Goal: Transaction & Acquisition: Obtain resource

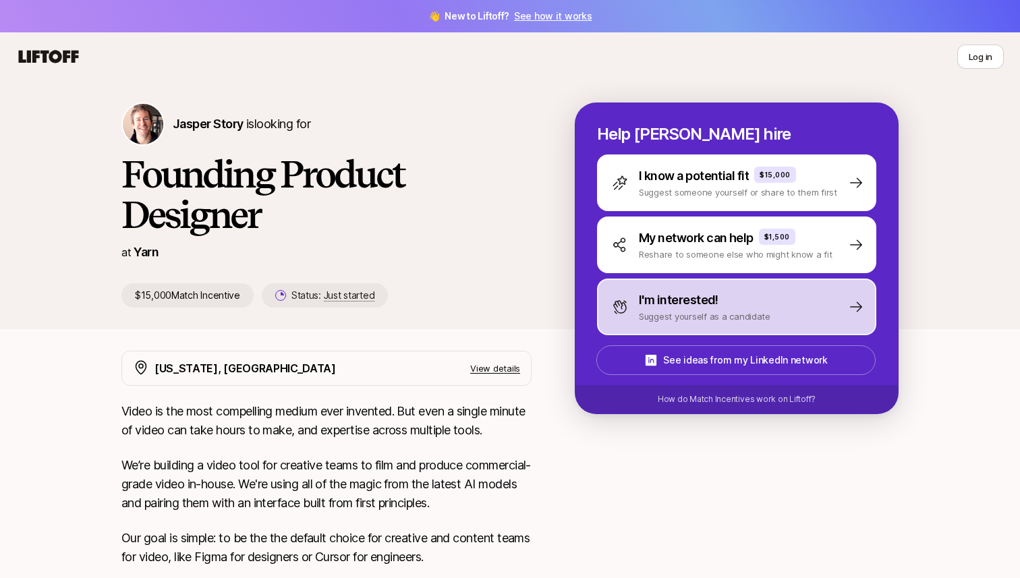
click at [660, 291] on p "I'm interested!" at bounding box center [679, 300] width 80 height 19
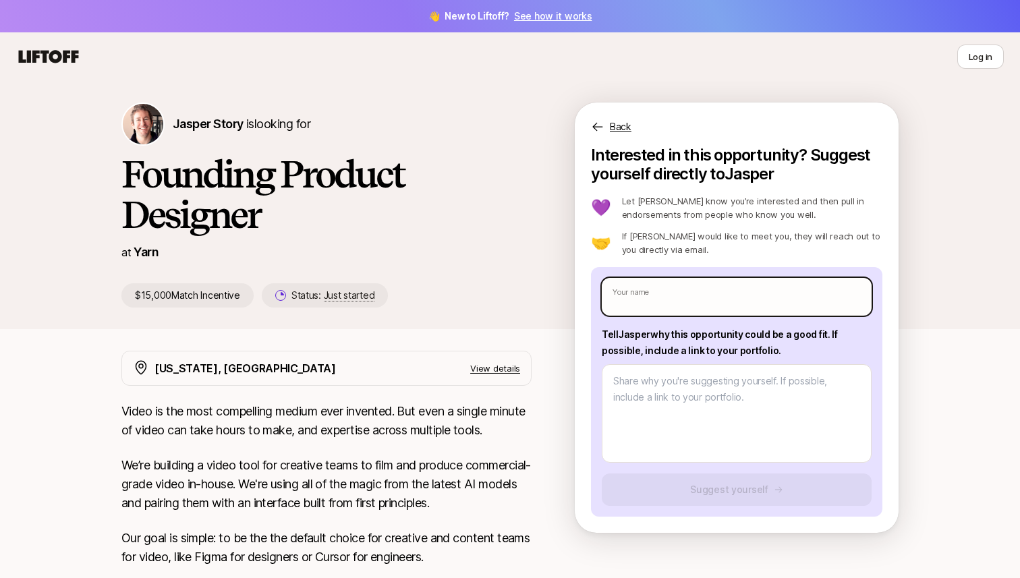
click at [660, 291] on input "text" at bounding box center [737, 297] width 270 height 38
type input "Mayank Kinger"
type textarea "x"
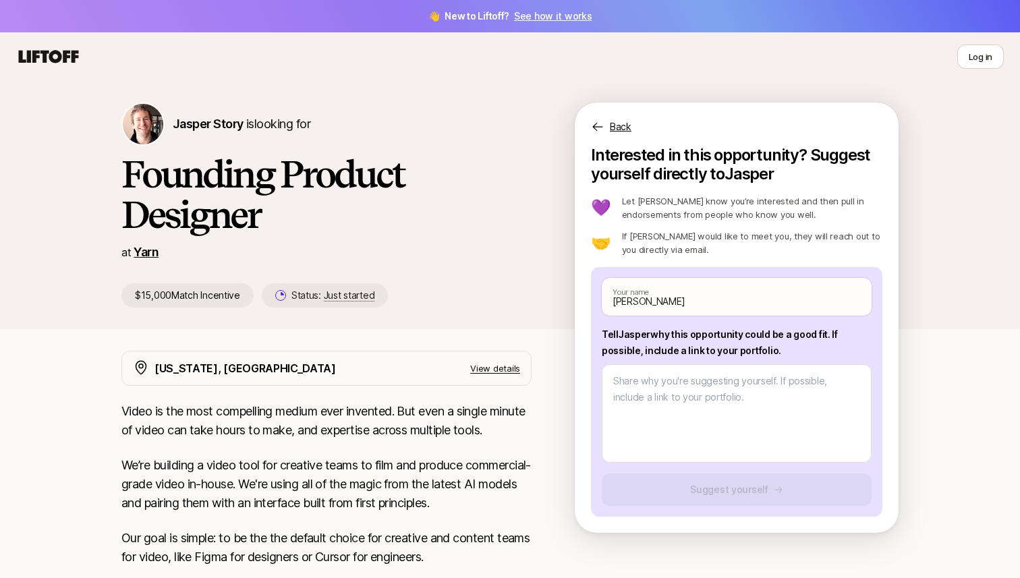
click at [140, 251] on link "Yarn" at bounding box center [146, 252] width 25 height 14
